Goal: Register for event/course

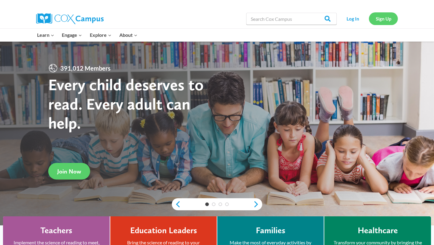
click at [391, 20] on link "Sign Up" at bounding box center [383, 18] width 29 height 12
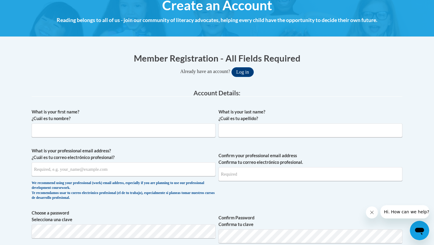
scroll to position [78, 0]
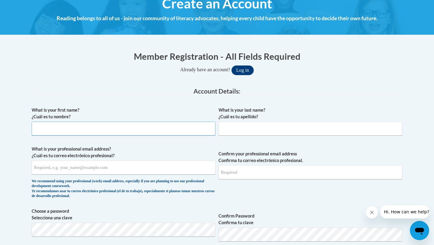
click at [116, 132] on input "What is your first name? ¿Cuál es tu nombre?" at bounding box center [124, 128] width 184 height 14
type input "Autumn"
type input "Przybyla"
type input "autumn.przybyla@icloud.com"
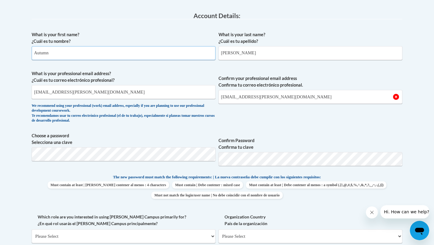
scroll to position [154, 0]
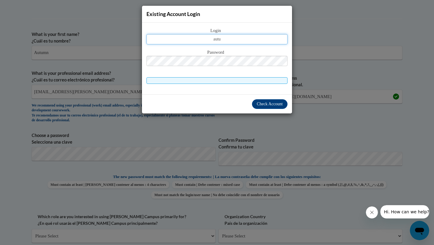
type input "autumn.przybyla@icloud.com"
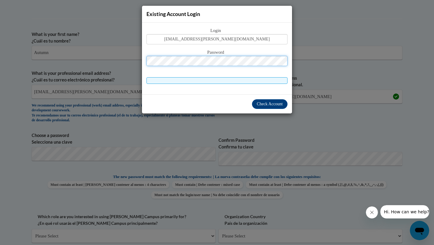
click at [215, 65] on div "Password" at bounding box center [216, 61] width 141 height 24
click at [277, 109] on div "Check Account" at bounding box center [217, 103] width 150 height 19
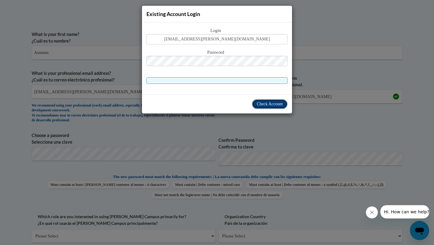
click at [276, 103] on span "Check Account" at bounding box center [270, 104] width 26 height 5
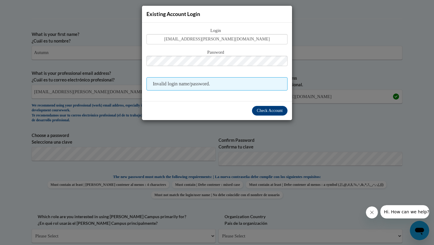
click at [310, 64] on div "Existing Account Login Login autumn.przybyla@icloud.com Password Invalid login …" at bounding box center [217, 122] width 434 height 245
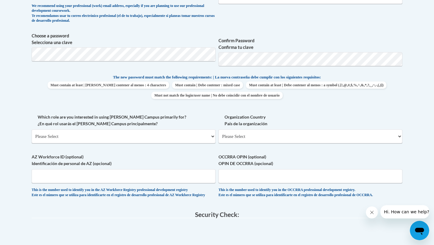
scroll to position [259, 0]
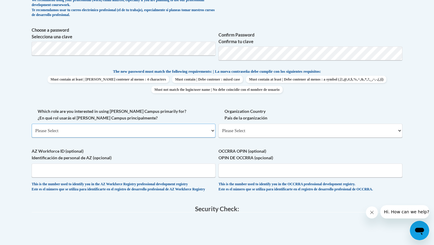
click at [188, 132] on select "Please Select College/University | Colegio/Universidad Community/Nonprofit Part…" at bounding box center [124, 131] width 184 height 14
select select "fbf2d438-af2f-41f8-98f1-81c410e29de3"
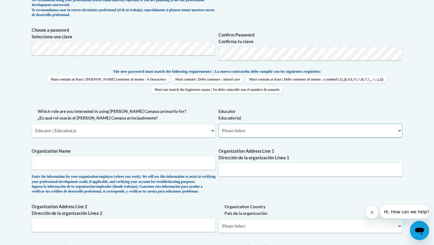
click at [258, 130] on select "Please Select Early Learning/Daycare Teacher/Family Home Care Provider | Maestr…" at bounding box center [310, 131] width 184 height 14
select select "8e40623d-54d0-45cd-9f92-5df65cd3f8cf"
click at [169, 161] on input "Organization Name" at bounding box center [124, 163] width 184 height 14
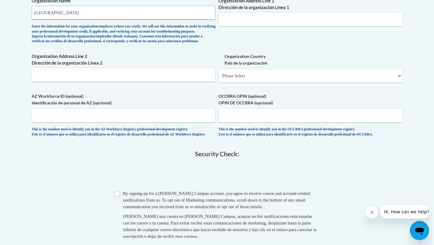
scroll to position [460, 0]
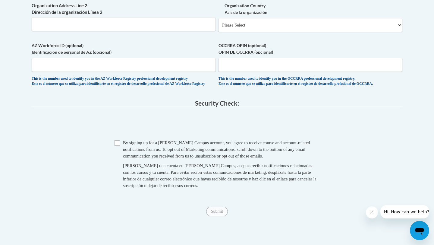
type input "Shady Lane Elementary School"
click at [128, 158] on span "By signing up for a Cox Campus account, you agree to receive course and account…" at bounding box center [216, 149] width 187 height 18
click at [115, 145] on input "Checkbox" at bounding box center [116, 142] width 5 height 5
checkbox input "true"
click at [219, 216] on input "Submit" at bounding box center [217, 211] width 22 height 10
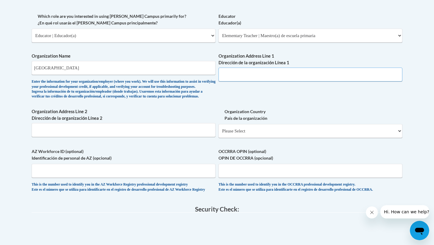
scroll to position [348, 0]
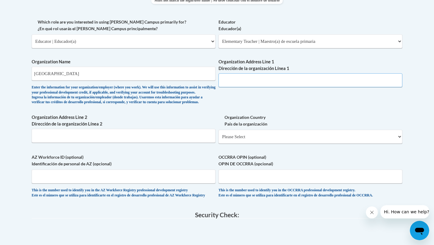
paste input "W172N8959 Shady Ln, Menomonee Falls, WI 53051"
type input "W172N8959 Shady Ln, Menomonee Falls, WI 53051"
click at [261, 143] on select "Please Select United States | Estados Unidos Outside of the United States | Fue…" at bounding box center [310, 137] width 184 height 14
select select "ad49bcad-a171-4b2e-b99c-48b446064914"
select select
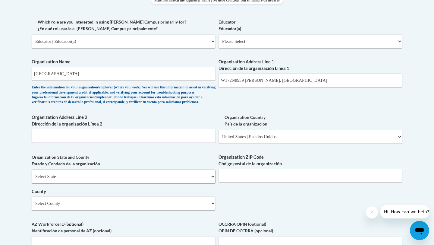
click at [179, 183] on select "Select State Alabama Alaska Arizona Arkansas California Colorado Connecticut De…" at bounding box center [124, 176] width 184 height 14
select select "Wisconsin"
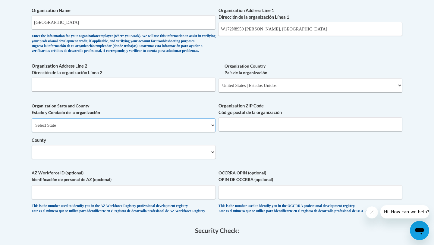
scroll to position [400, 0]
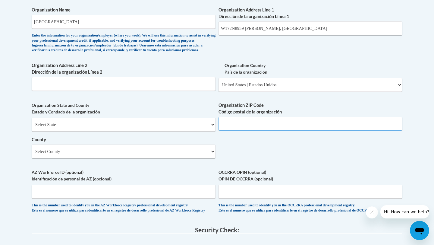
click at [264, 130] on input "Organization ZIP Code Código postal de la organización" at bounding box center [310, 124] width 184 height 14
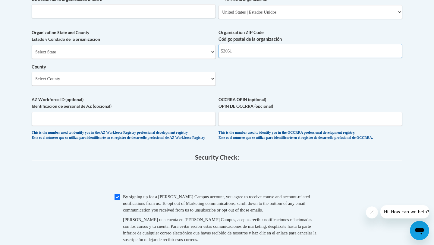
scroll to position [483, 0]
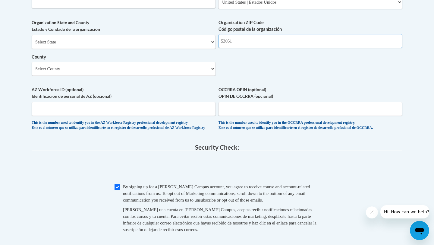
type input "53051"
click at [209, 76] on select "Select County Adams Ashland Barron Bayfield Brown Buffalo Burnett Calumet Chipp…" at bounding box center [124, 69] width 184 height 14
click at [277, 116] on input "OCCRRA OPIN (optional) OPIN DE OCCRRA (opcional)" at bounding box center [310, 109] width 184 height 14
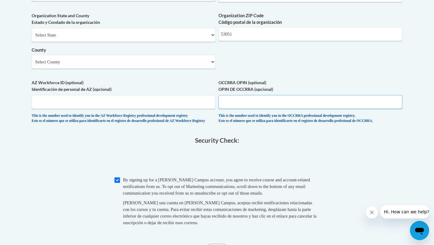
scroll to position [492, 0]
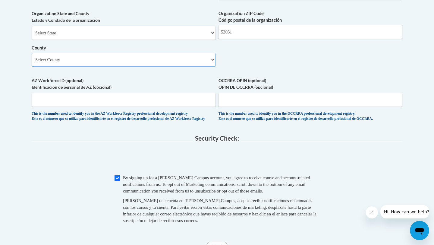
click at [187, 67] on select "Select County Adams Ashland Barron Bayfield Brown Buffalo Burnett Calumet Chipp…" at bounding box center [124, 60] width 184 height 14
select select "Waukesha"
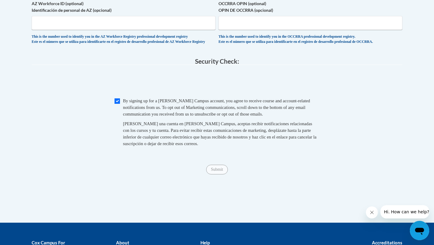
scroll to position [574, 0]
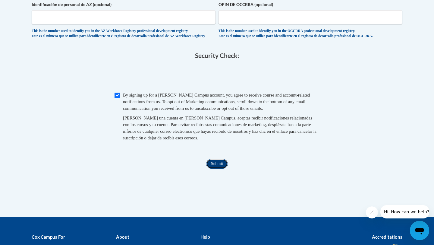
click at [221, 168] on input "Submit" at bounding box center [217, 164] width 22 height 10
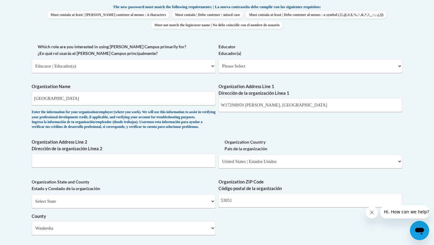
scroll to position [317, 0]
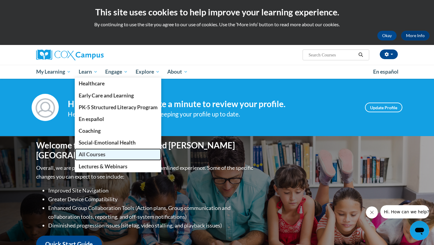
click at [88, 154] on span "All Courses" at bounding box center [92, 154] width 27 height 6
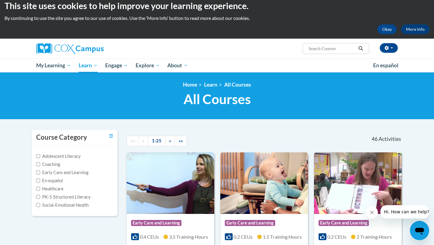
scroll to position [6, 0]
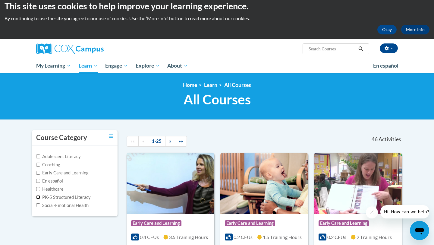
click at [37, 196] on input "PK-5 Structured Literacy" at bounding box center [38, 197] width 4 height 4
checkbox input "true"
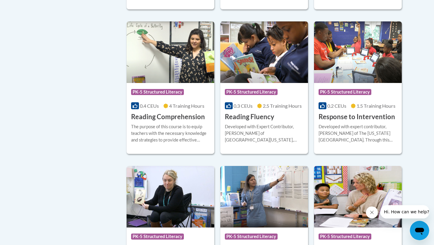
scroll to position [442, 0]
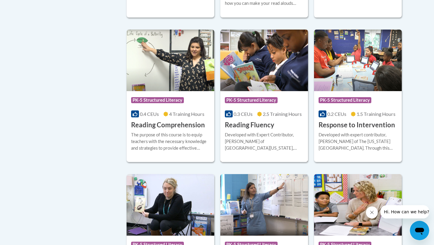
click at [284, 121] on div "Course Category: PK-5 Structured Literacy 0.3 CEUs 2.5 Training Hours COURSE Re…" at bounding box center [264, 110] width 88 height 39
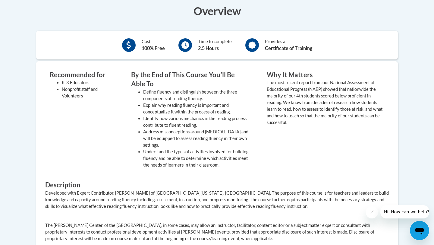
scroll to position [194, 0]
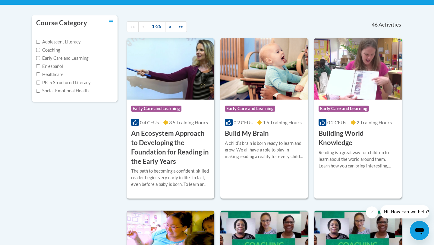
click at [59, 80] on label "PK-5 Structured Literacy" at bounding box center [63, 82] width 55 height 7
click at [40, 80] on input "PK-5 Structured Literacy" at bounding box center [38, 82] width 4 height 4
checkbox input "true"
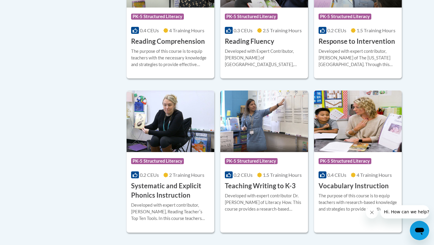
scroll to position [419, 0]
